Goal: Register for event/course

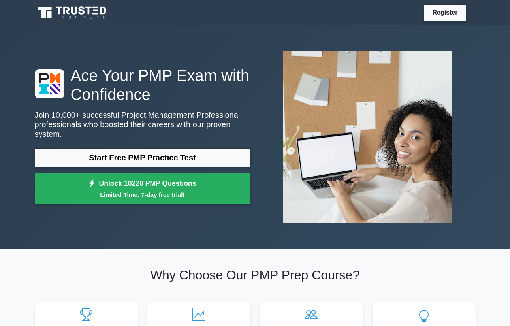
click at [61, 148] on link "Start Free PMP Practice Test" at bounding box center [142, 157] width 215 height 19
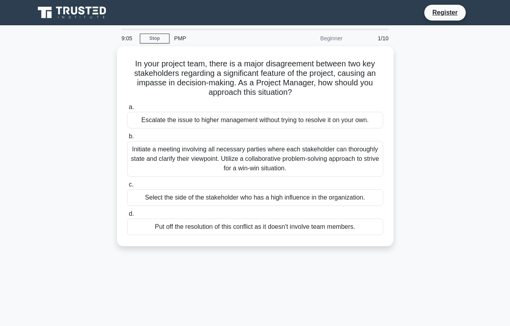
click at [318, 159] on div "Initiate a meeting involving all necessary parties where each stakeholder can t…" at bounding box center [255, 159] width 256 height 36
click at [127, 139] on input "b. Initiate a meeting involving all necessary parties where each stakeholder ca…" at bounding box center [127, 136] width 0 height 5
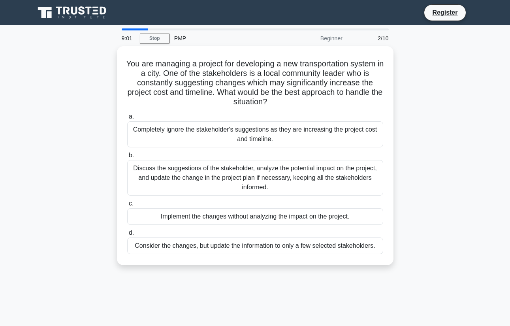
click at [164, 34] on link "Stop" at bounding box center [155, 39] width 30 height 10
